Goal: Check status: Check status

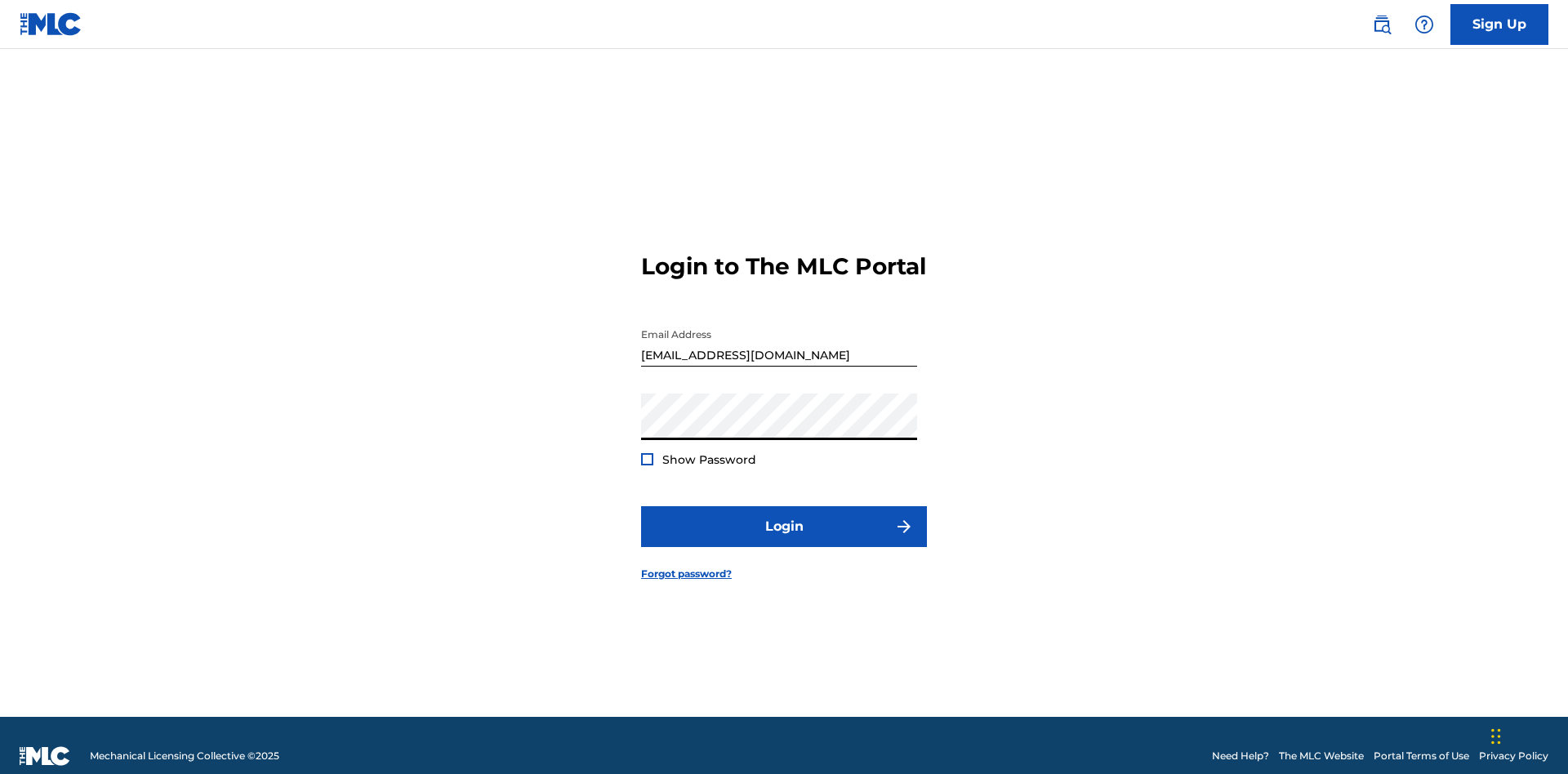
scroll to position [21, 0]
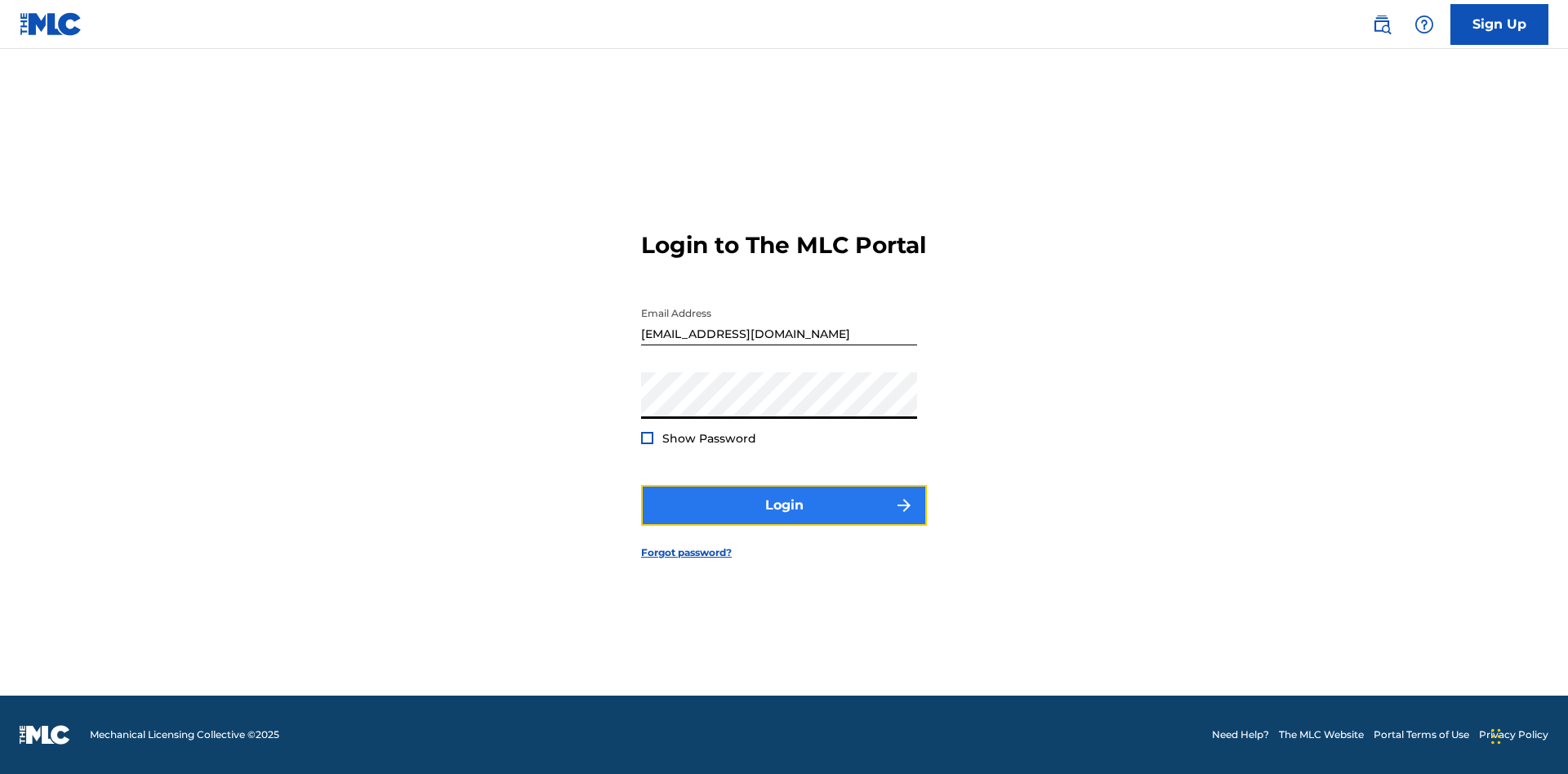
click at [784, 519] on button "Login" at bounding box center [784, 504] width 286 height 41
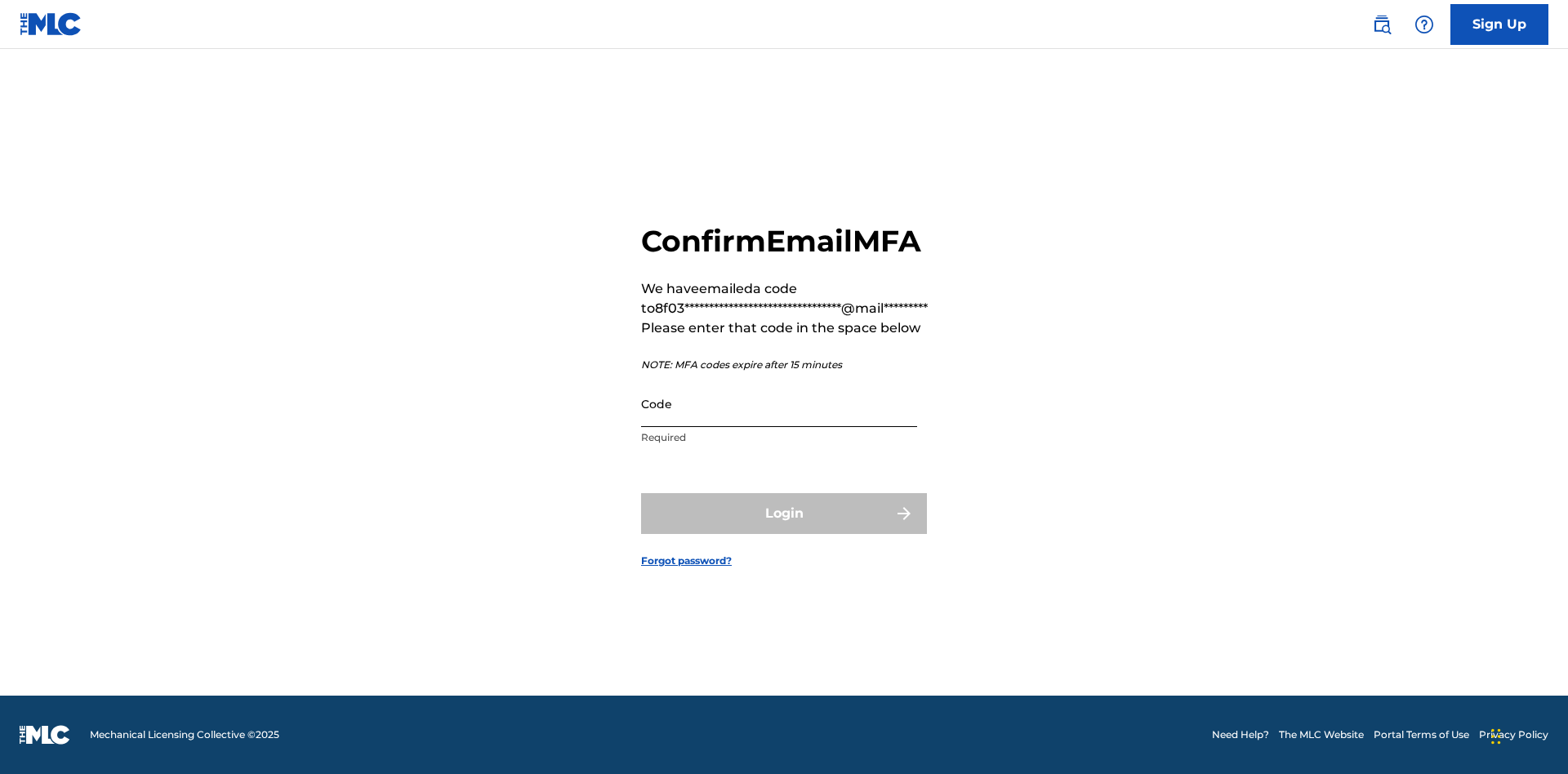
click at [779, 403] on input "Code" at bounding box center [779, 404] width 276 height 47
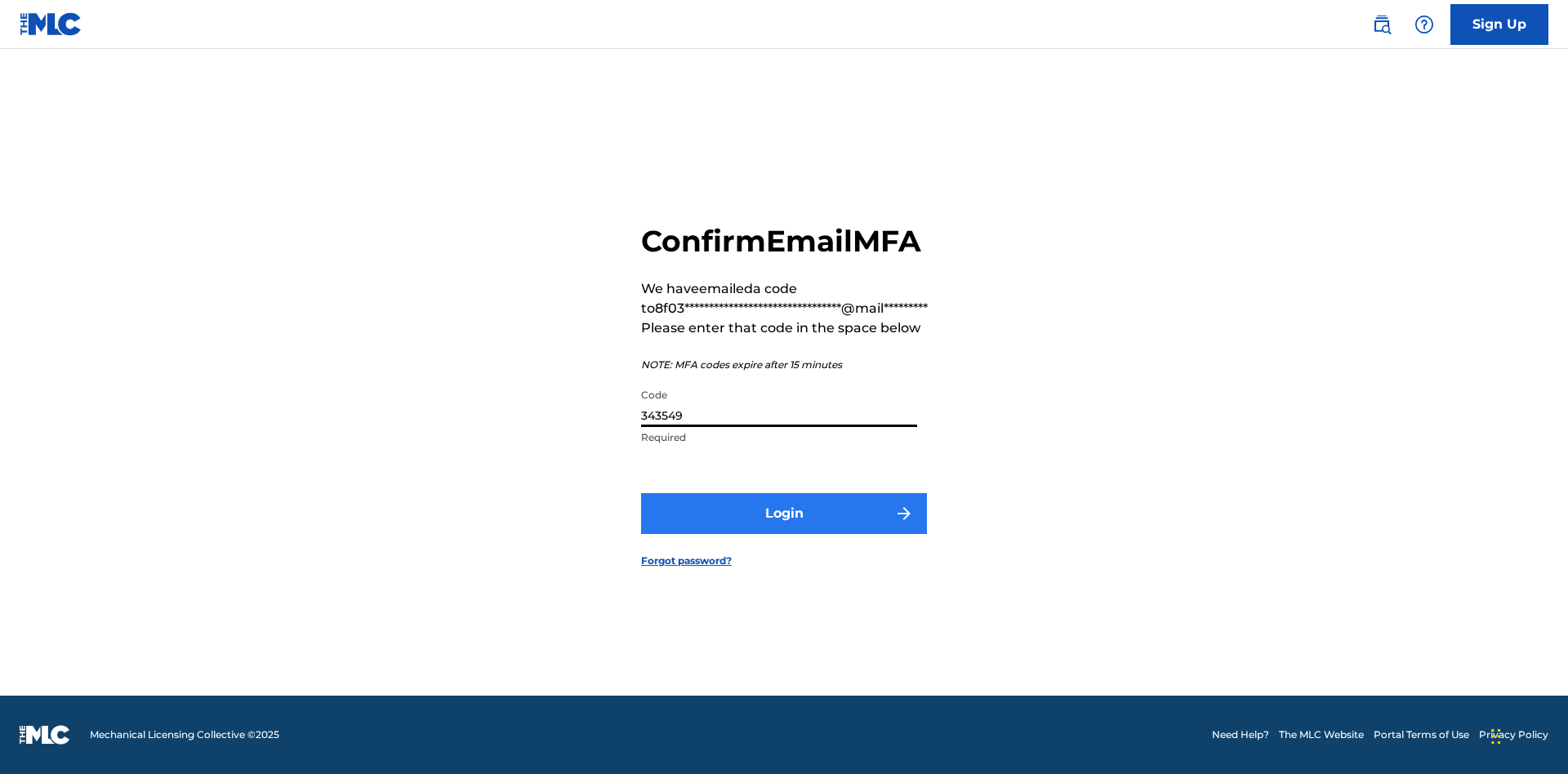
type input "343549"
click at [784, 513] on button "Login" at bounding box center [784, 513] width 286 height 41
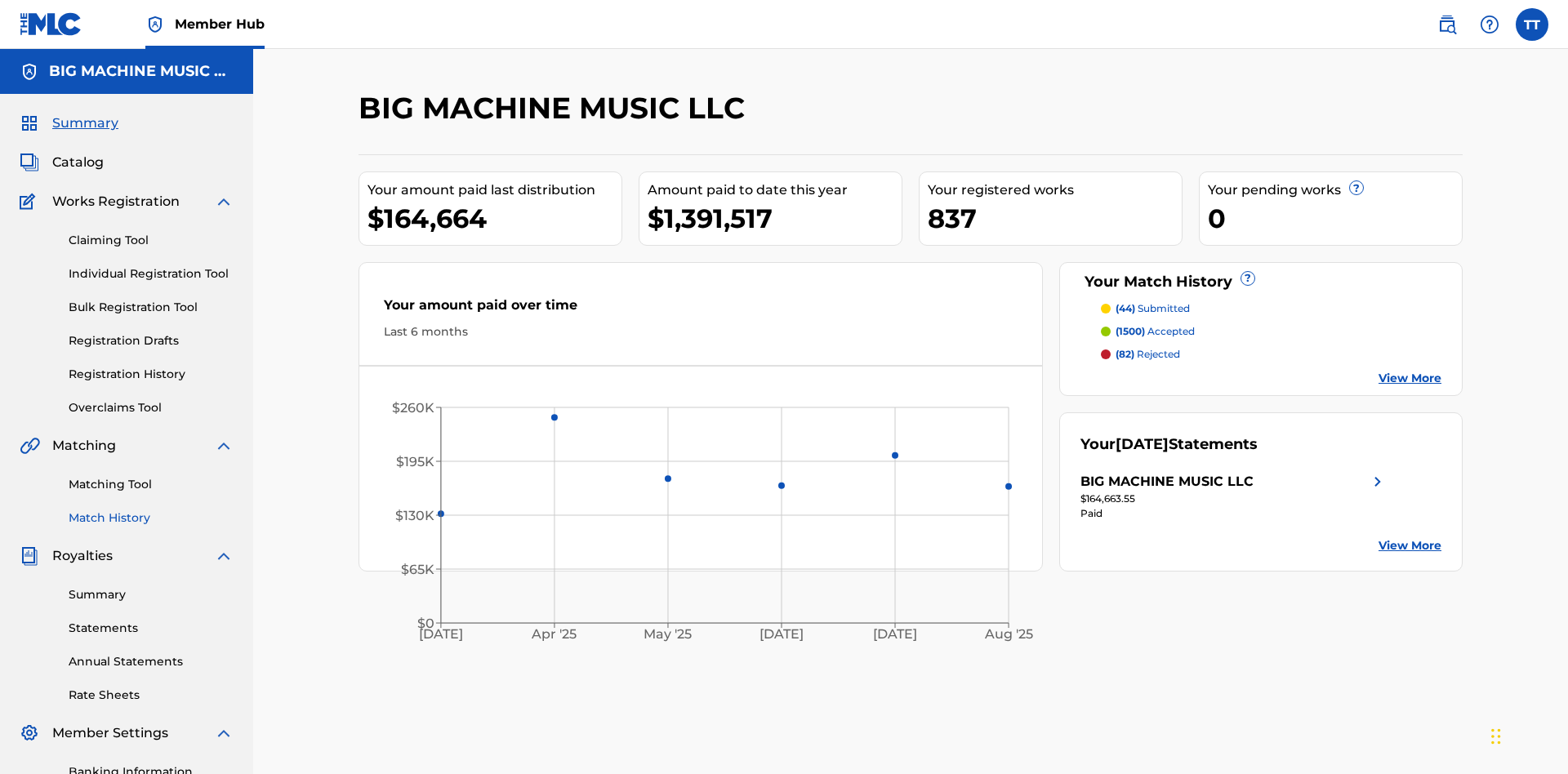
click at [151, 509] on link "Match History" at bounding box center [151, 518] width 165 height 17
